Goal: Information Seeking & Learning: Learn about a topic

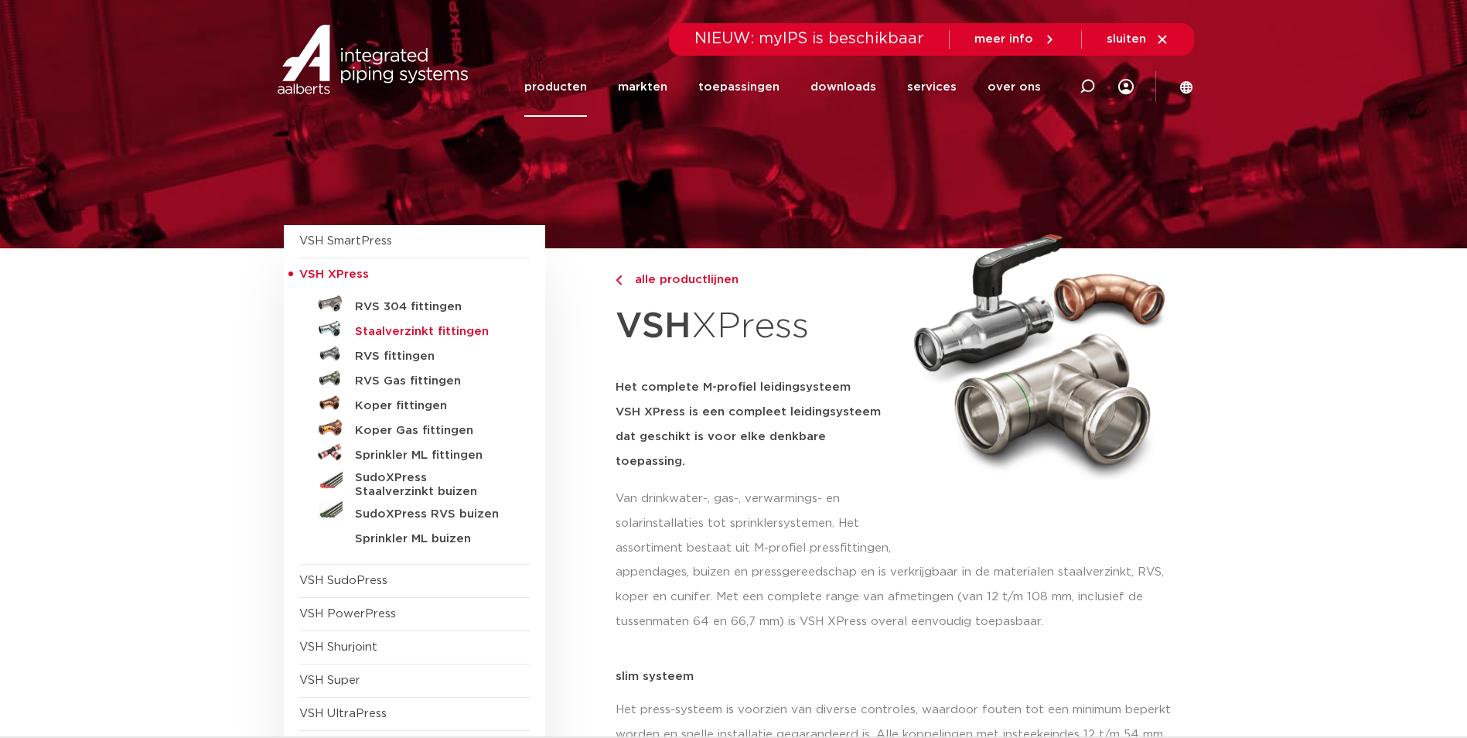
click at [401, 331] on h5 "Staalverzinkt fittingen" at bounding box center [431, 332] width 153 height 14
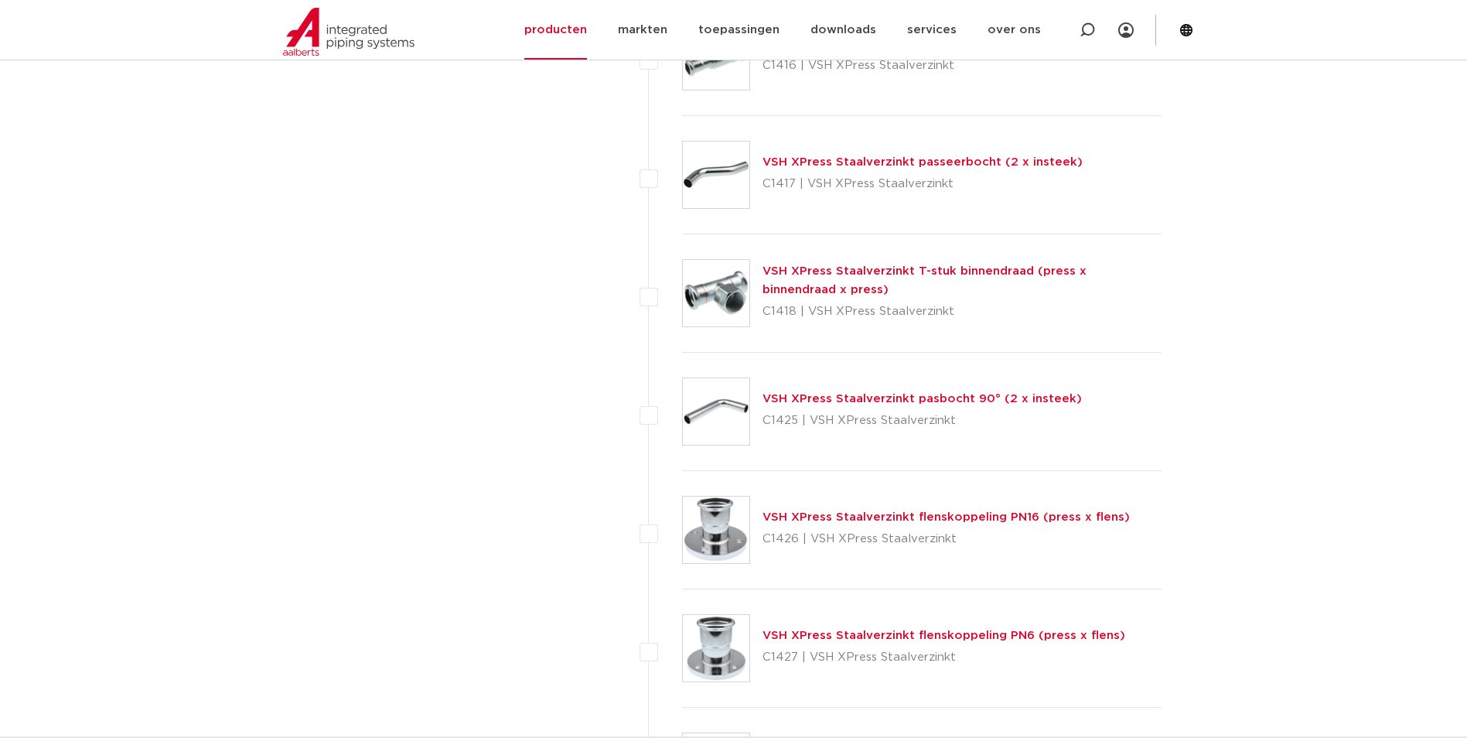
scroll to position [1895, 0]
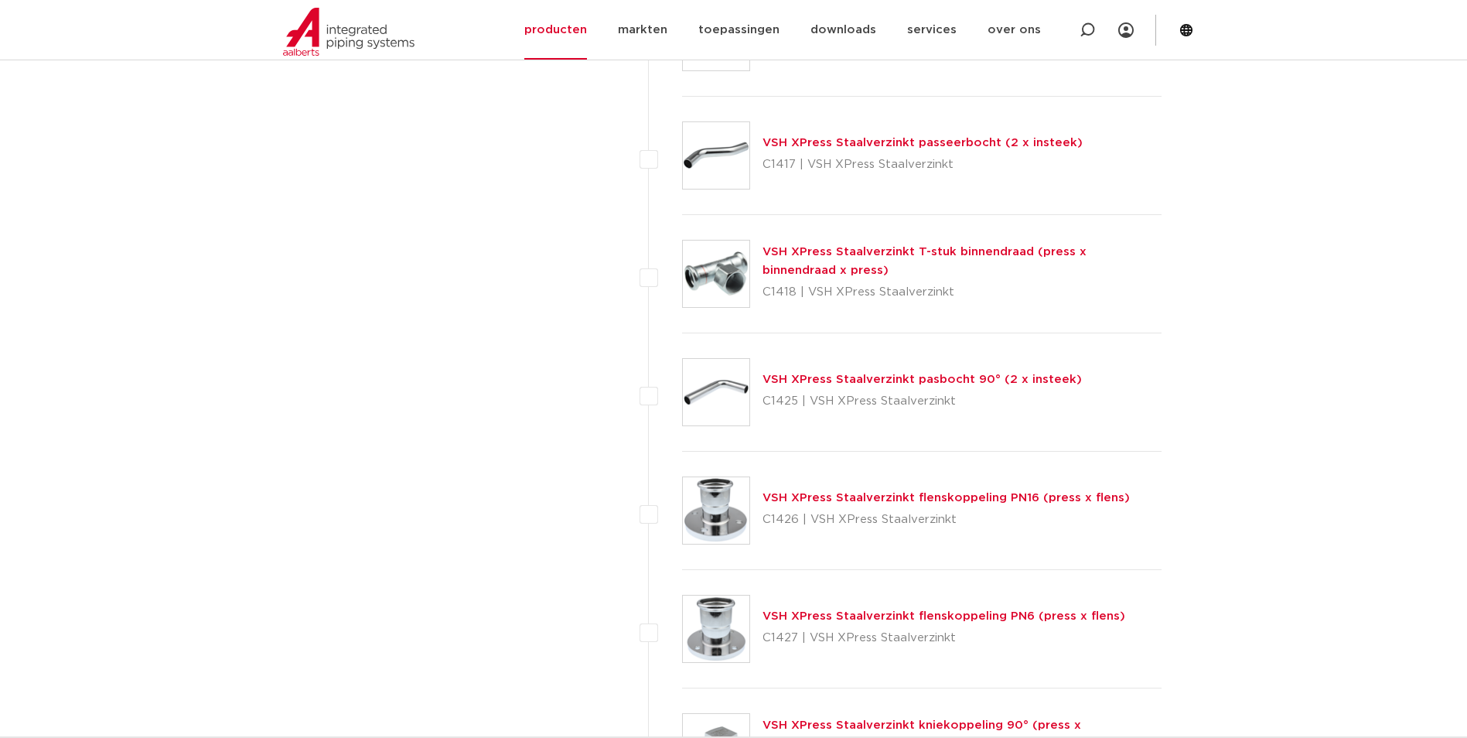
click at [975, 254] on link "VSH XPress Staalverzinkt T-stuk binnendraad (press x binnendraad x press)" at bounding box center [924, 261] width 324 height 30
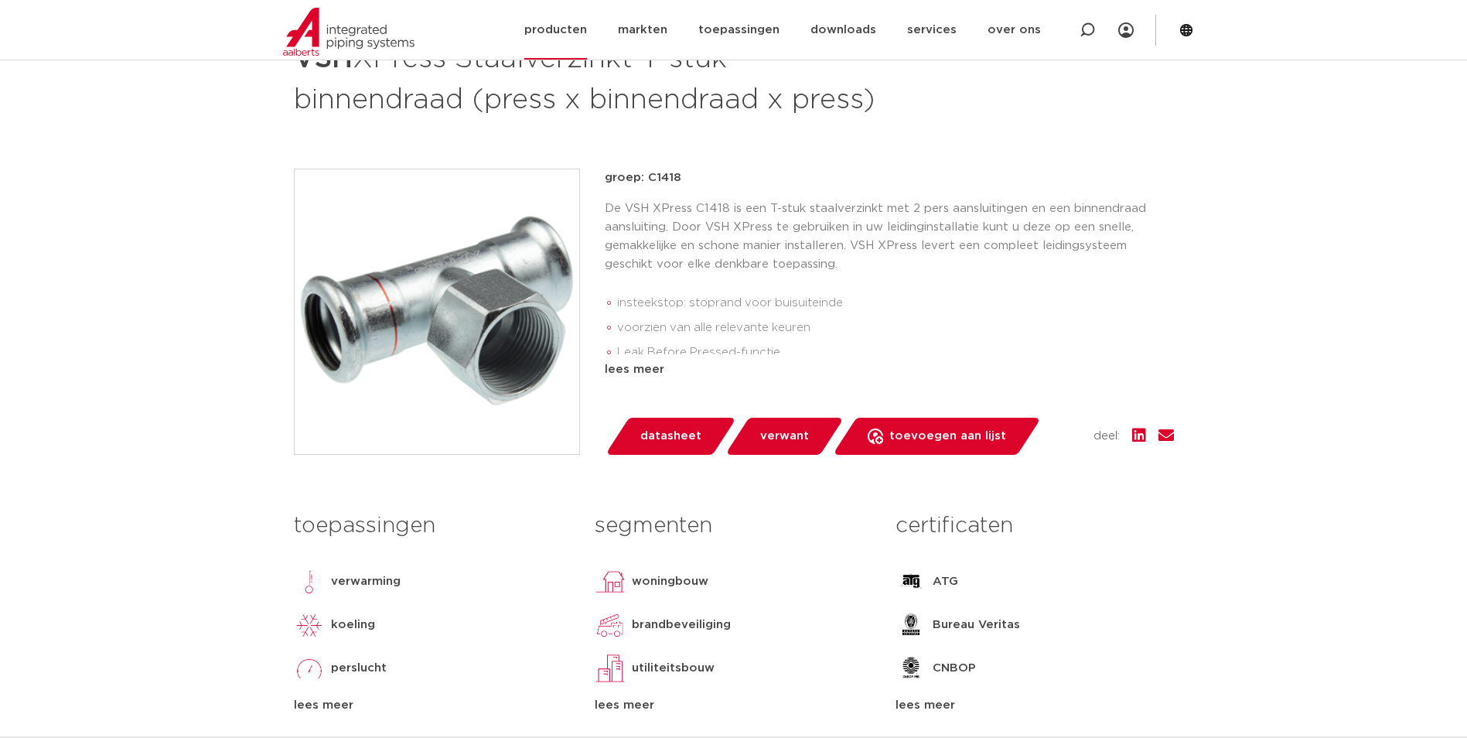
scroll to position [232, 0]
